Goal: Check status: Check status

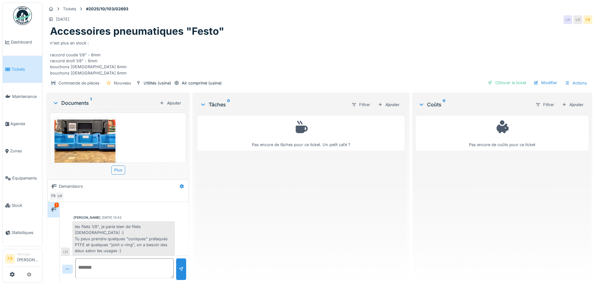
scroll to position [5, 0]
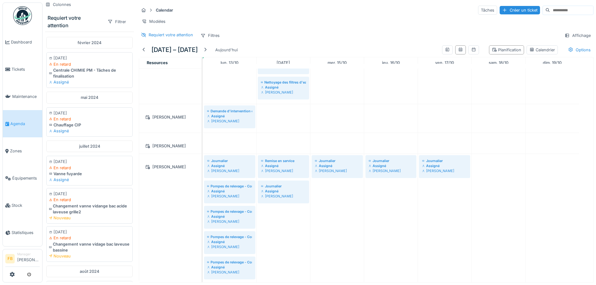
scroll to position [376, 0]
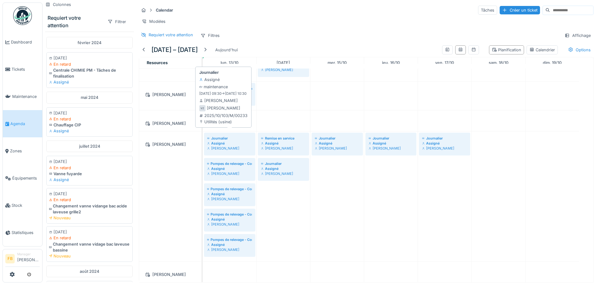
click at [224, 141] on div "Assigné" at bounding box center [229, 143] width 45 height 5
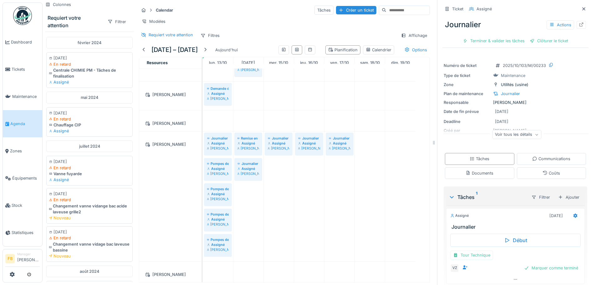
click at [529, 134] on div "Voir tous les détails" at bounding box center [516, 134] width 49 height 9
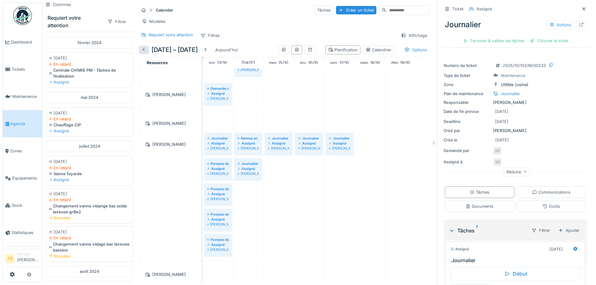
click at [145, 53] on div at bounding box center [143, 50] width 5 height 6
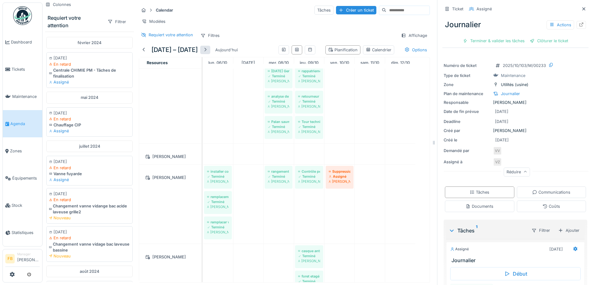
click at [205, 53] on div at bounding box center [205, 50] width 5 height 6
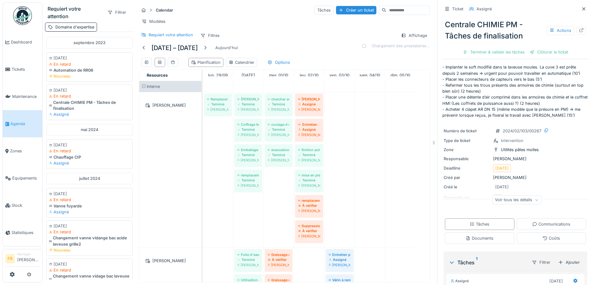
scroll to position [350, 0]
